Goal: Find contact information: Find contact information

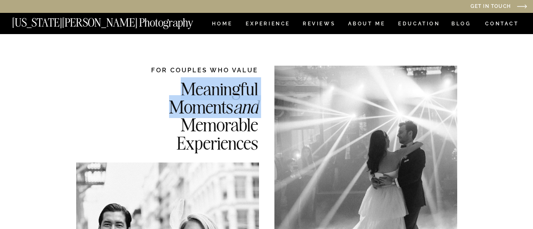
copy div "Meaningful Moments and"
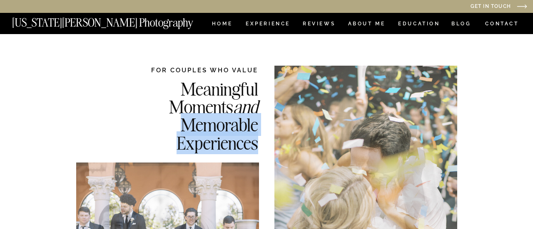
copy h2 "Memorable Experiences"
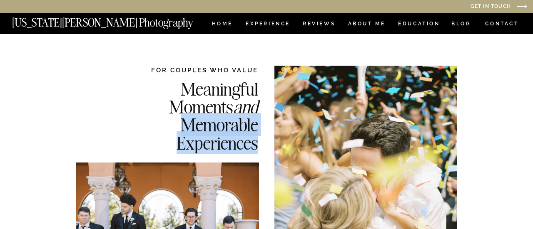
drag, startPoint x: 183, startPoint y: 122, endPoint x: 255, endPoint y: 145, distance: 75.7
click at [255, 145] on h2 "Meaningful Moments and Memorable Experiences" at bounding box center [193, 115] width 132 height 71
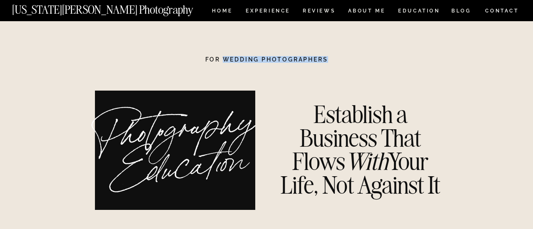
copy h1 "Wedding Photographers"
drag, startPoint x: 337, startPoint y: 60, endPoint x: 225, endPoint y: 60, distance: 112.4
click at [225, 60] on h1 "For Wedding Photographers" at bounding box center [266, 60] width 171 height 6
click at [312, 60] on h1 "For Wedding Photographers" at bounding box center [266, 60] width 171 height 6
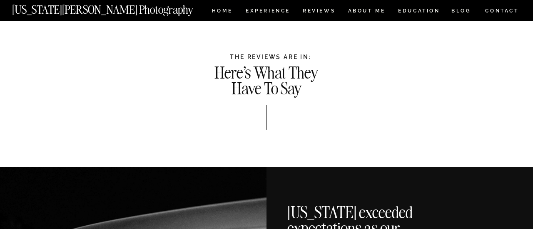
click at [268, 57] on h1 "THE REVIEWS ARE IN:" at bounding box center [270, 57] width 491 height 7
copy h1 "REVIEWS"
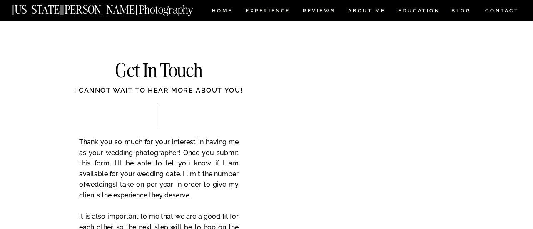
click at [167, 67] on h2 "Get In Touch" at bounding box center [158, 71] width 167 height 20
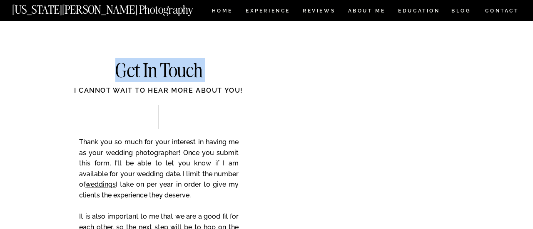
click at [167, 67] on h2 "Get In Touch" at bounding box center [158, 71] width 167 height 20
copy h2 "Get In Touch"
